Goal: Navigation & Orientation: Find specific page/section

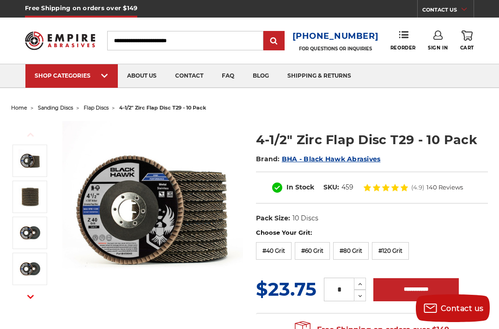
click at [276, 248] on label "#40 Grit" at bounding box center [274, 251] width 36 height 18
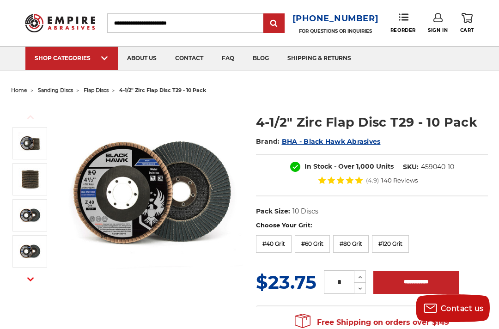
scroll to position [18, 0]
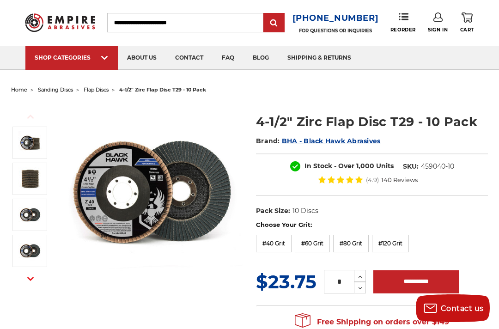
click at [83, 69] on span "sanding belts" at bounding box center [81, 69] width 79 height 0
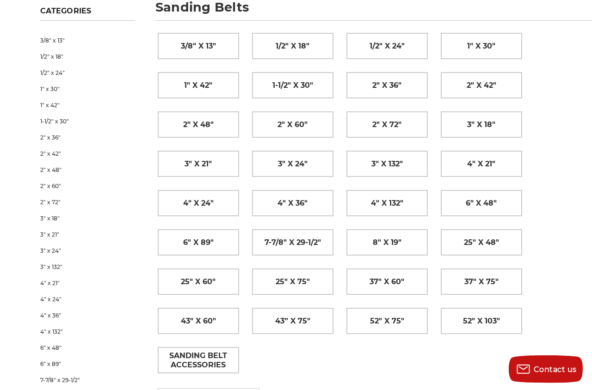
scroll to position [144, 0]
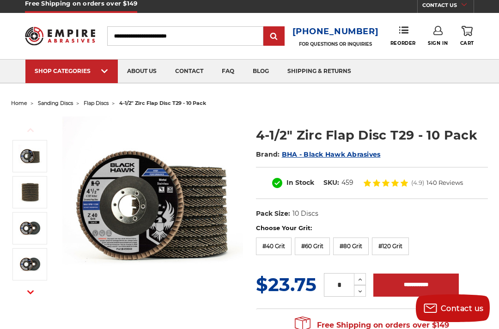
scroll to position [4, 0]
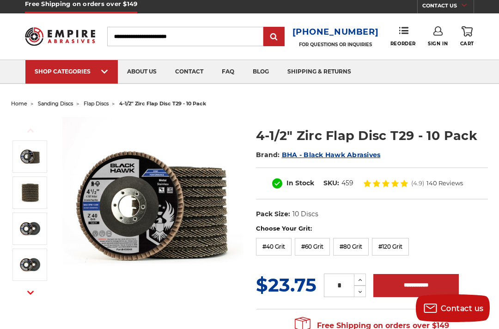
click at [257, 83] on img at bounding box center [251, 83] width 69 height 0
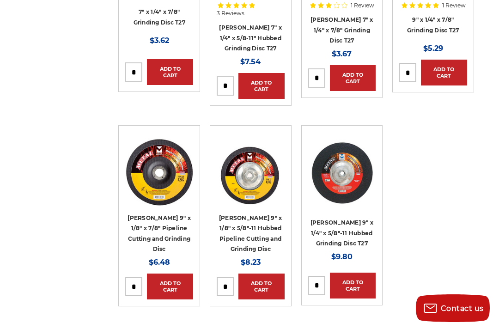
scroll to position [1392, 0]
